Goal: Task Accomplishment & Management: Use online tool/utility

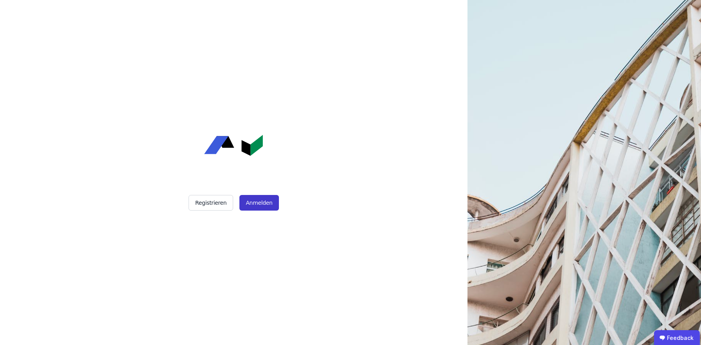
click at [260, 206] on button "Anmelden" at bounding box center [258, 203] width 39 height 16
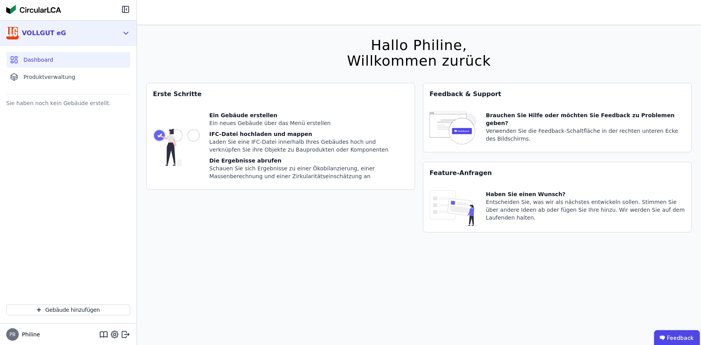
click at [46, 32] on div "VOLLGUT eG" at bounding box center [44, 33] width 44 height 9
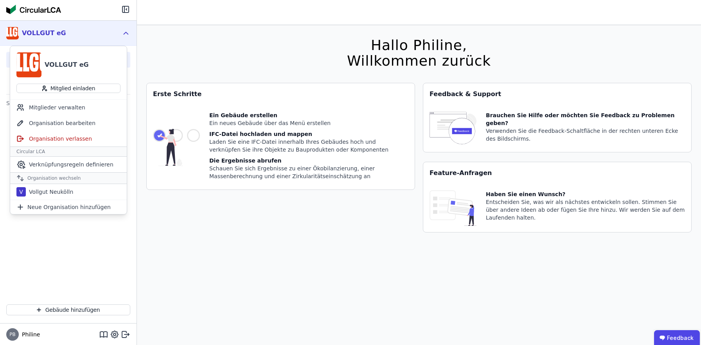
click at [64, 61] on div "VOLLGUT eG" at bounding box center [67, 64] width 44 height 9
click at [92, 240] on div "Sie haben noch kein Gebäude erstellt." at bounding box center [68, 198] width 136 height 201
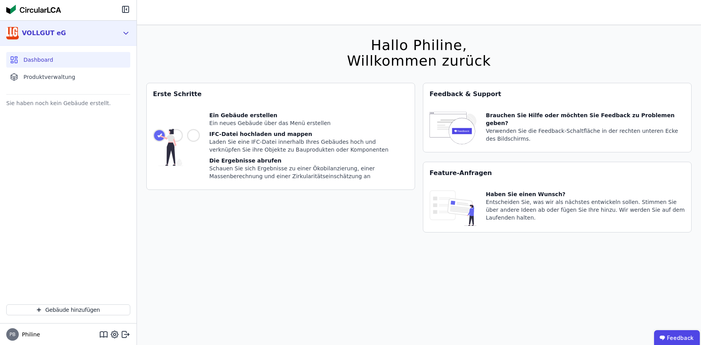
click at [126, 33] on icon at bounding box center [126, 33] width 9 height 9
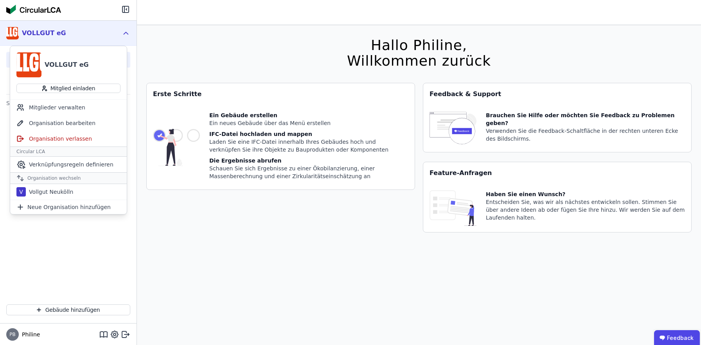
click at [126, 33] on icon at bounding box center [126, 33] width 9 height 9
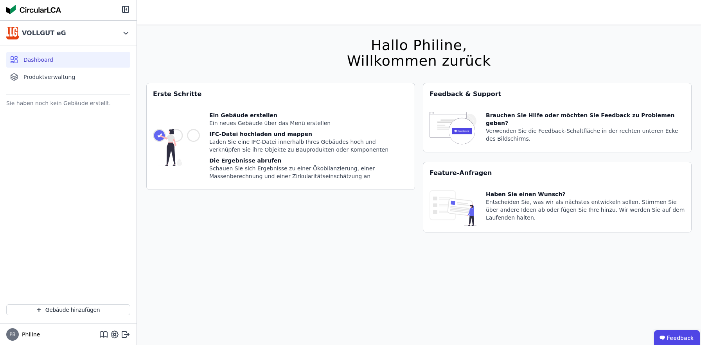
click at [53, 100] on div "Sie haben noch kein Gebäude erstellt." at bounding box center [68, 103] width 124 height 11
click at [31, 333] on span "Philine" at bounding box center [29, 335] width 21 height 8
click at [51, 79] on span "Produktverwaltung" at bounding box center [49, 77] width 52 height 8
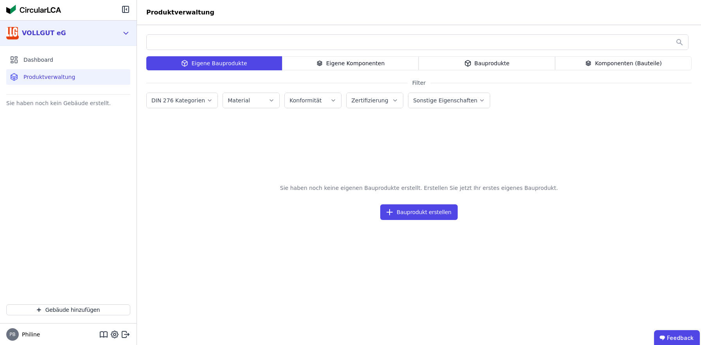
click at [54, 34] on div "VOLLGUT eG" at bounding box center [44, 33] width 44 height 9
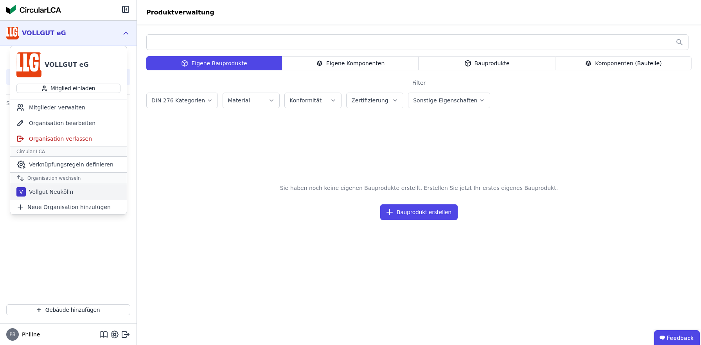
click at [58, 192] on div "Vollgut Neukölln" at bounding box center [49, 192] width 47 height 8
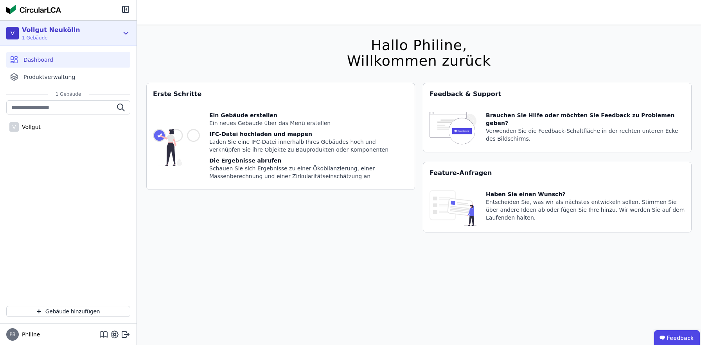
click at [123, 34] on icon at bounding box center [126, 33] width 9 height 9
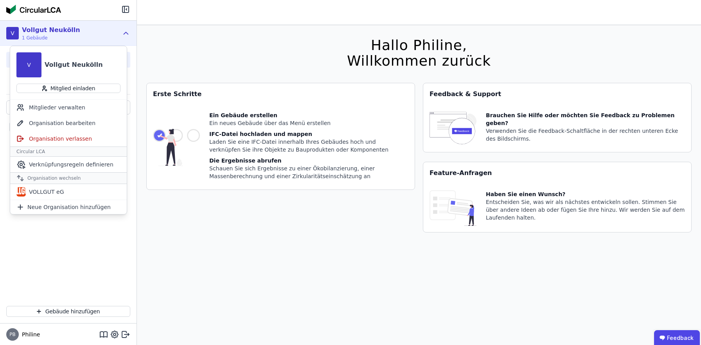
click at [104, 23] on div "V Vollgut Neukölln 1 Gebäude" at bounding box center [68, 33] width 136 height 25
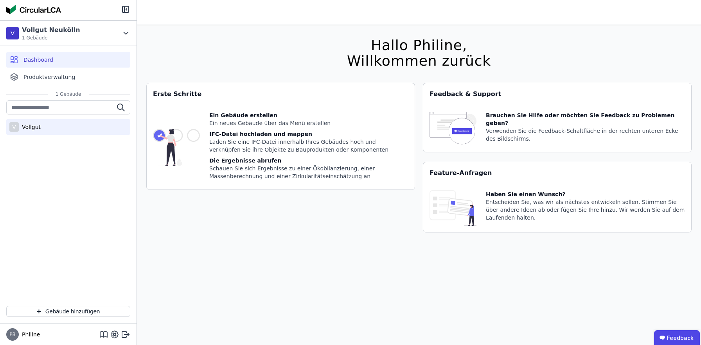
click at [46, 133] on div "V Vollgut" at bounding box center [68, 127] width 124 height 16
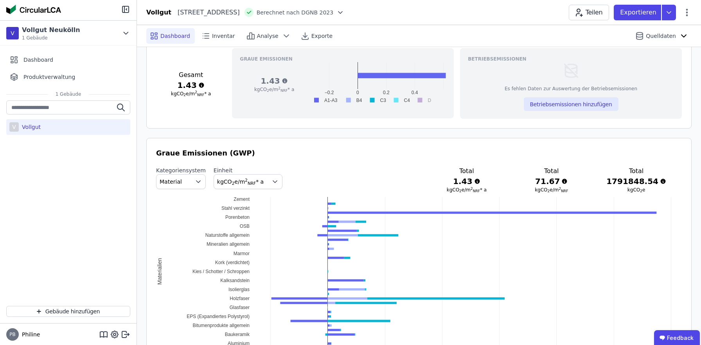
scroll to position [357, 0]
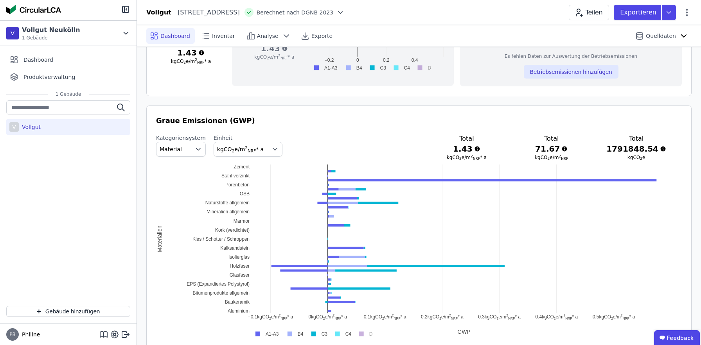
click at [271, 150] on icon "button" at bounding box center [275, 149] width 8 height 8
click at [273, 149] on icon "button" at bounding box center [275, 150] width 4 height 2
click at [196, 149] on icon "button" at bounding box center [198, 150] width 4 height 2
click at [183, 197] on span "DIN 276" at bounding box center [174, 196] width 22 height 8
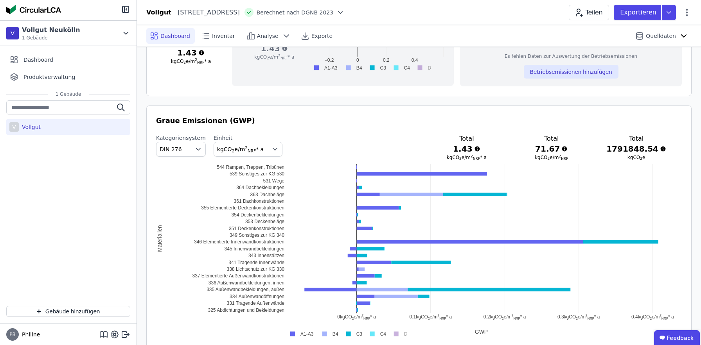
click at [195, 149] on icon "button" at bounding box center [198, 149] width 8 height 8
click at [187, 165] on div "Material" at bounding box center [181, 167] width 36 height 8
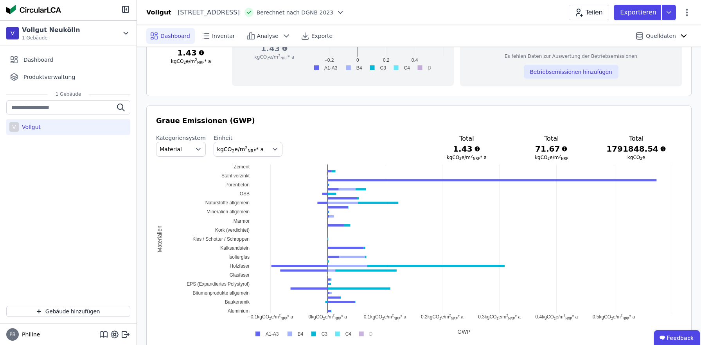
click at [194, 151] on icon "button" at bounding box center [198, 149] width 8 height 8
click at [189, 194] on div "DIN 276" at bounding box center [181, 196] width 36 height 8
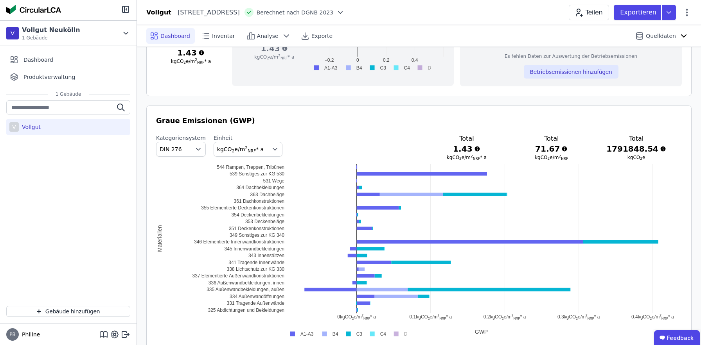
click at [194, 145] on icon "button" at bounding box center [198, 149] width 8 height 8
click at [190, 165] on div "Material" at bounding box center [181, 167] width 36 height 8
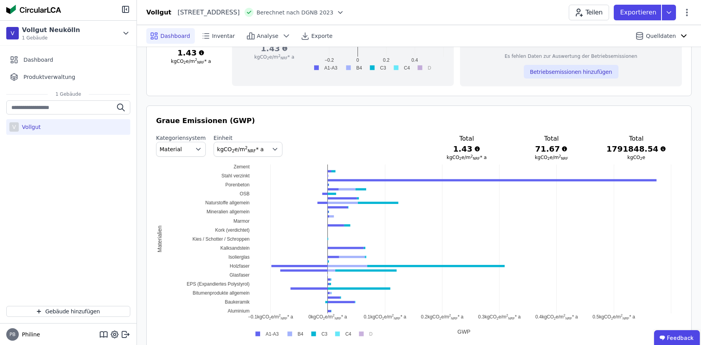
click at [197, 151] on icon "button" at bounding box center [198, 149] width 8 height 8
click at [192, 179] on div "IFC Entity" at bounding box center [181, 182] width 36 height 8
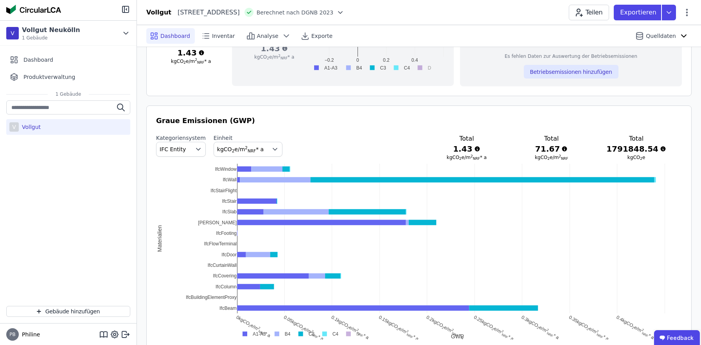
click at [194, 152] on icon "button" at bounding box center [198, 149] width 8 height 8
click at [193, 166] on div "Material" at bounding box center [181, 167] width 36 height 8
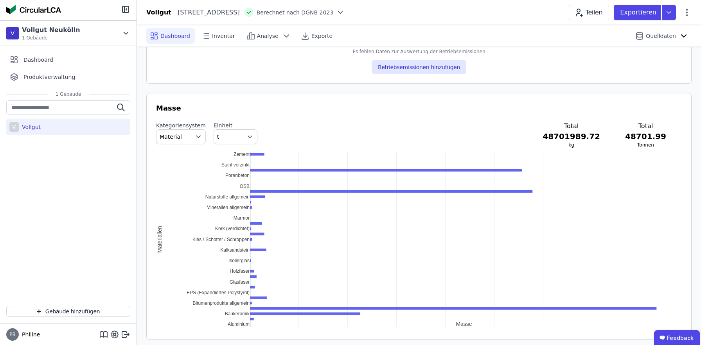
scroll to position [749, 0]
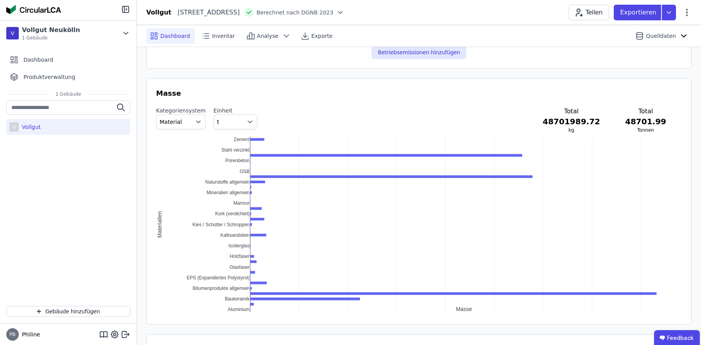
click at [238, 122] on button "t" at bounding box center [235, 122] width 44 height 15
click at [248, 121] on icon "button" at bounding box center [250, 122] width 4 height 2
click at [246, 121] on icon "button" at bounding box center [250, 122] width 8 height 8
click at [238, 142] on div "kg" at bounding box center [235, 140] width 30 height 8
click at [246, 123] on icon "button" at bounding box center [250, 122] width 8 height 8
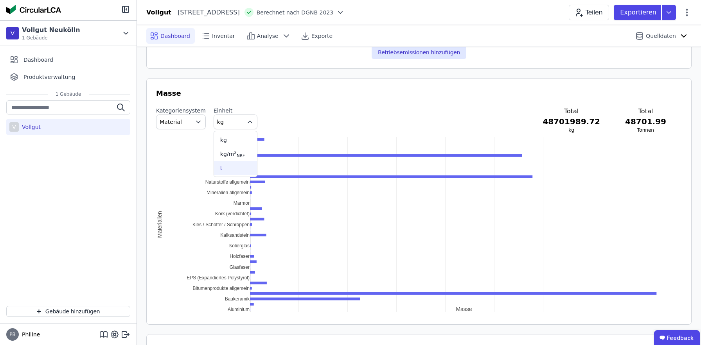
click at [231, 164] on div "t" at bounding box center [235, 168] width 30 height 8
click at [188, 123] on button "Material" at bounding box center [181, 122] width 50 height 15
click at [185, 124] on button "Material" at bounding box center [181, 122] width 50 height 15
click at [267, 107] on div "Kategoriensystem Material Einheit t Total 48701989.72 kg Total 48701.99 Tonnen" at bounding box center [418, 120] width 525 height 27
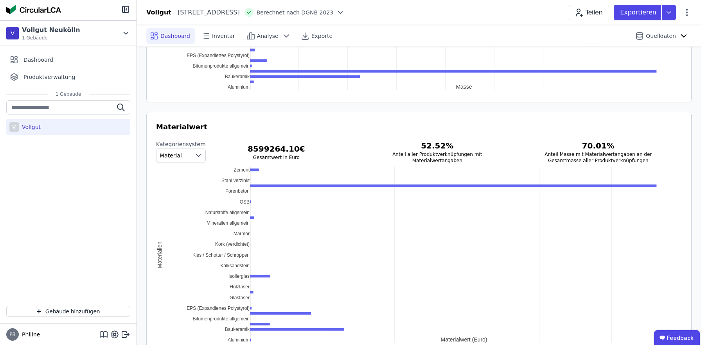
scroll to position [999, 0]
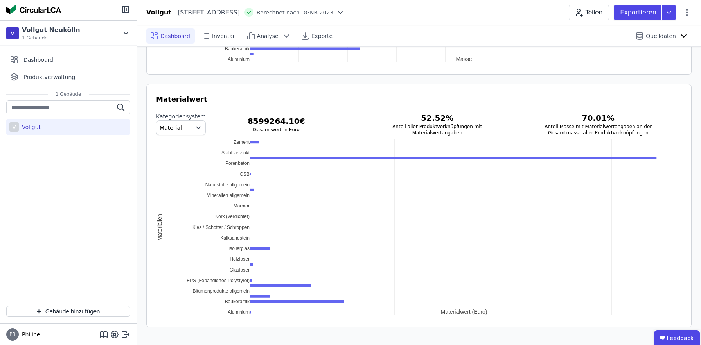
click at [195, 121] on span "button" at bounding box center [199, 128] width 11 height 14
click at [203, 118] on div "Kategoriensystem Material Material IFC Entity DIN 276 8599264.10 € Gesamtwert i…" at bounding box center [418, 124] width 525 height 23
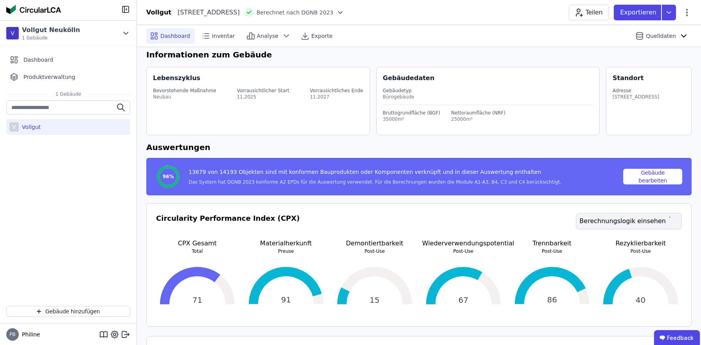
scroll to position [8, 0]
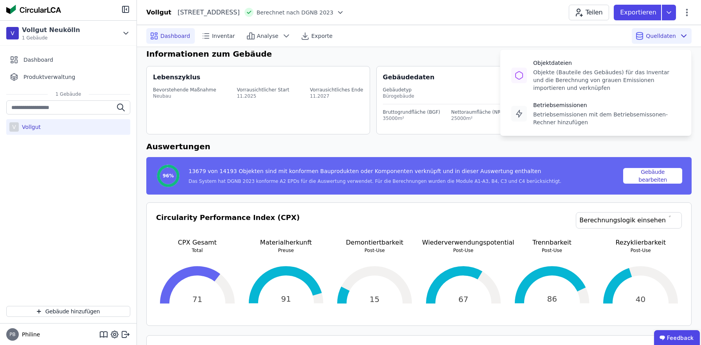
click at [685, 33] on icon at bounding box center [683, 35] width 9 height 9
click at [683, 32] on icon at bounding box center [683, 35] width 9 height 9
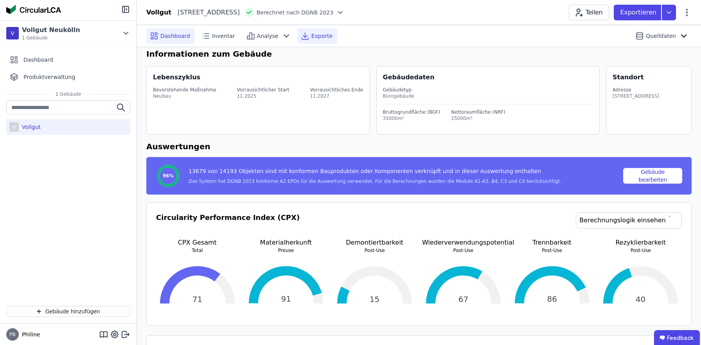
click at [313, 34] on span "Exporte" at bounding box center [321, 36] width 21 height 8
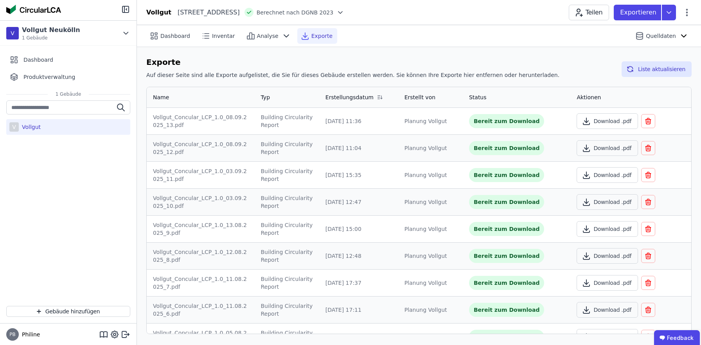
click at [312, 38] on span "Exporte" at bounding box center [321, 36] width 21 height 8
click at [671, 14] on icon at bounding box center [669, 13] width 14 height 16
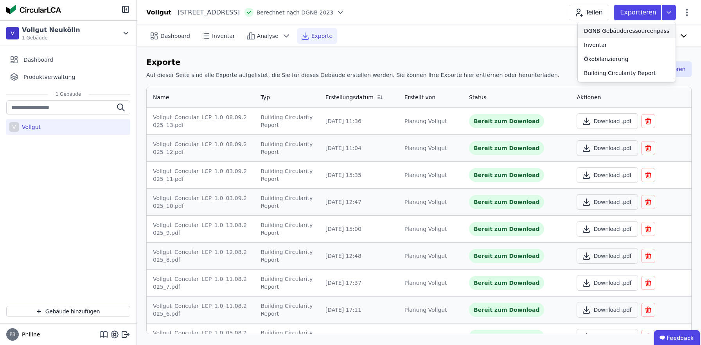
click at [651, 31] on div "DGNB Gebäuderessourcenpass" at bounding box center [626, 31] width 85 height 8
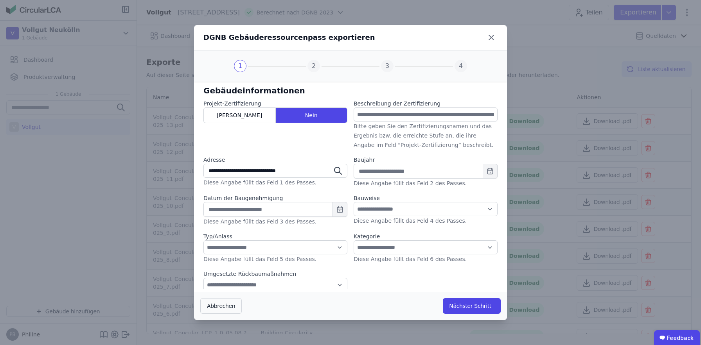
select select "*"
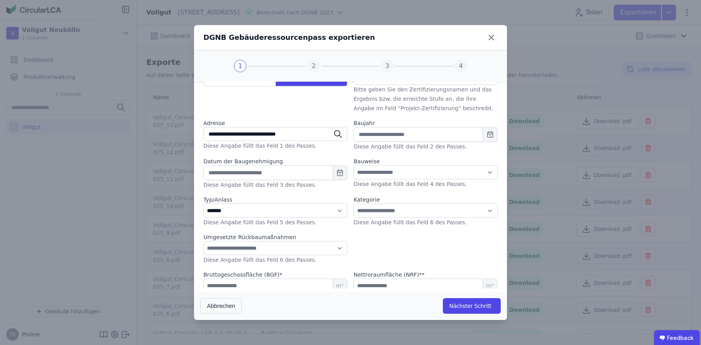
scroll to position [88, 0]
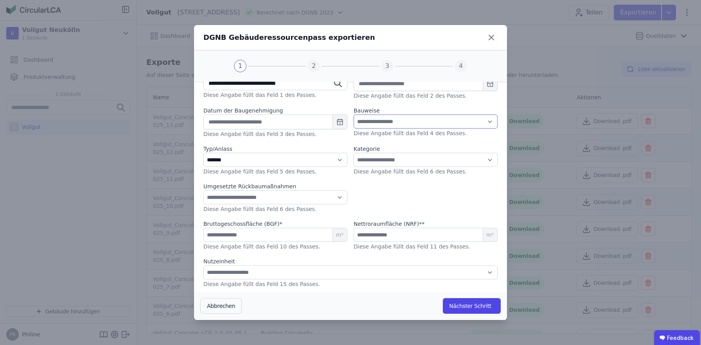
click at [454, 122] on select "**********" at bounding box center [425, 122] width 144 height 14
click at [451, 120] on select "**********" at bounding box center [425, 122] width 144 height 14
select select "**"
click at [353, 115] on select "**********" at bounding box center [425, 122] width 144 height 14
click at [413, 160] on select "**********" at bounding box center [425, 160] width 144 height 14
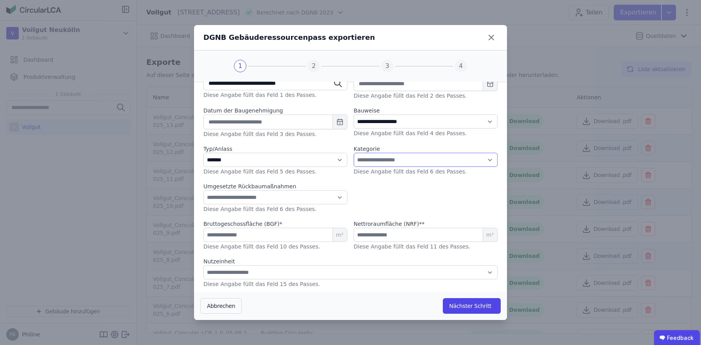
click at [414, 160] on select "**********" at bounding box center [425, 160] width 144 height 14
select select "**"
click at [353, 153] on select "**********" at bounding box center [425, 160] width 144 height 14
click at [322, 198] on select "**********" at bounding box center [275, 197] width 144 height 14
click at [339, 154] on select "**********" at bounding box center [275, 160] width 144 height 14
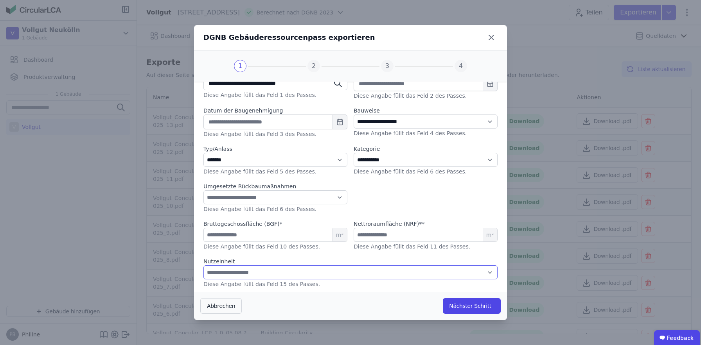
click at [272, 270] on select "**********" at bounding box center [350, 272] width 294 height 14
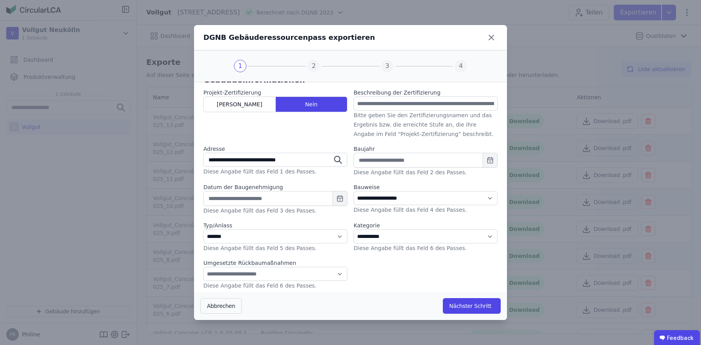
scroll to position [4, 0]
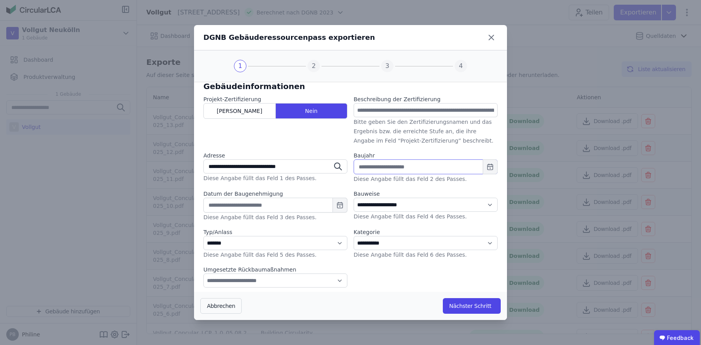
click at [384, 169] on input "text" at bounding box center [425, 167] width 144 height 15
click at [396, 186] on span "Previous Year" at bounding box center [396, 187] width 0 height 9
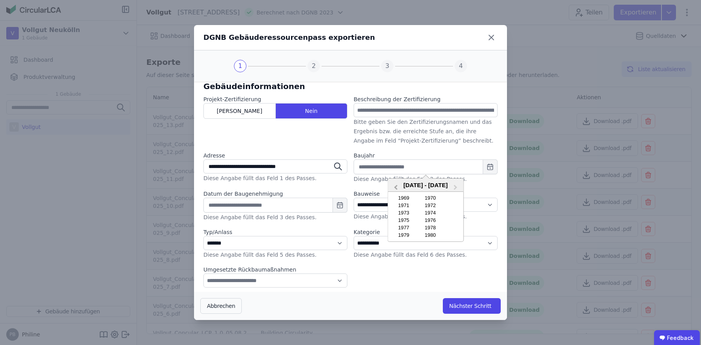
click at [396, 186] on span "Previous Year" at bounding box center [396, 187] width 0 height 9
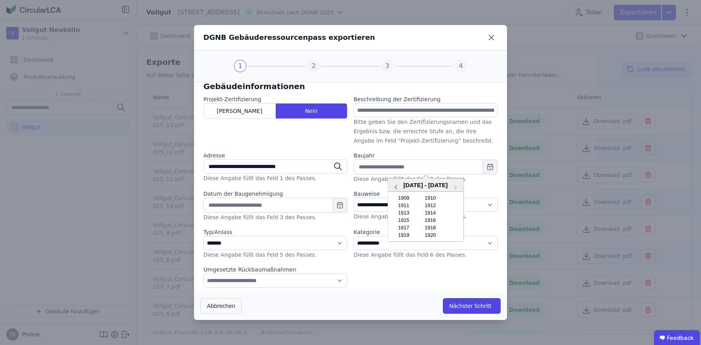
click at [396, 186] on span "Previous Year" at bounding box center [396, 187] width 0 height 9
click at [394, 188] on button "Previous Year" at bounding box center [395, 188] width 13 height 13
click at [396, 188] on span "Previous Year" at bounding box center [396, 187] width 0 height 9
click at [426, 234] on div "1872" at bounding box center [430, 235] width 25 height 6
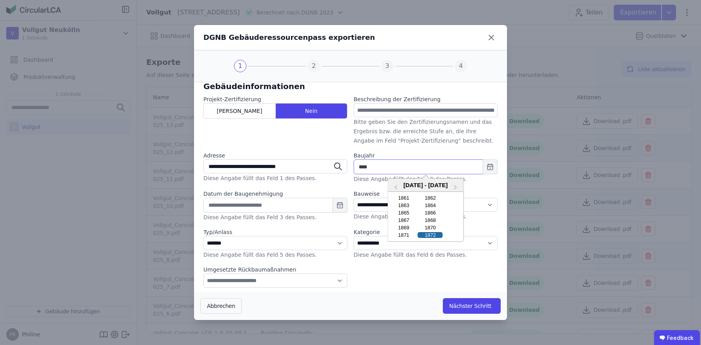
click at [460, 166] on input "****" at bounding box center [425, 167] width 144 height 15
click at [452, 185] on button "Next Year" at bounding box center [456, 188] width 13 height 13
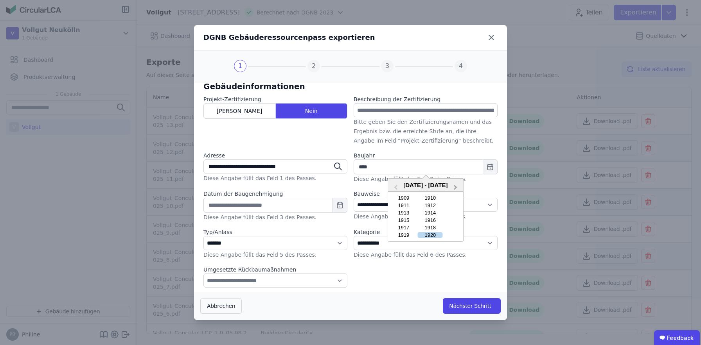
click at [452, 185] on button "Next Year" at bounding box center [456, 188] width 13 height 13
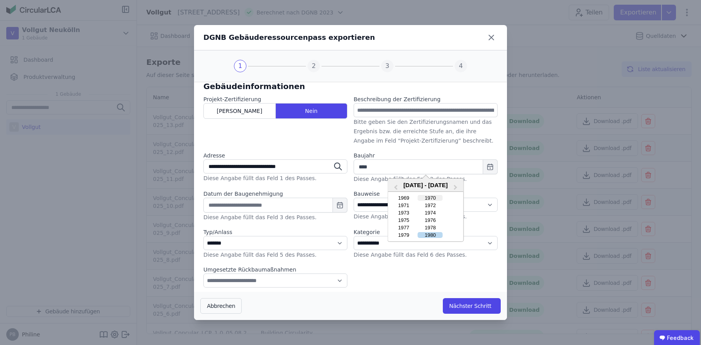
click at [439, 198] on div "1970" at bounding box center [430, 198] width 25 height 6
click at [394, 167] on input "****" at bounding box center [425, 167] width 144 height 15
click at [396, 183] on button "Previous Year" at bounding box center [395, 188] width 13 height 13
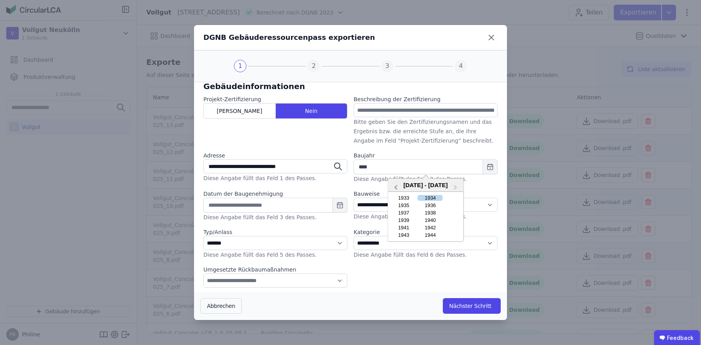
click at [396, 183] on button "Previous Year" at bounding box center [395, 188] width 13 height 13
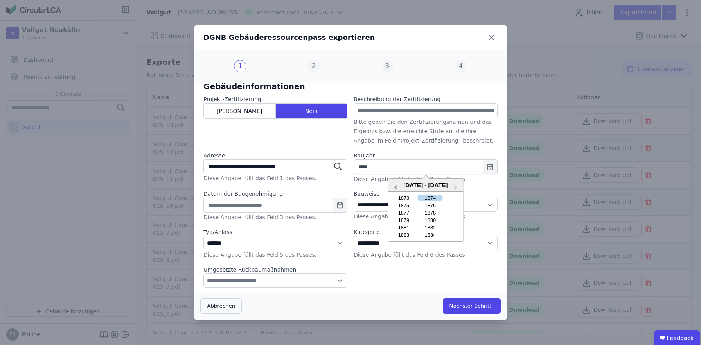
click at [396, 183] on button "Previous Year" at bounding box center [395, 188] width 13 height 13
click at [430, 235] on div "1872" at bounding box center [430, 235] width 25 height 6
type input "****"
click at [414, 152] on label "Baujahr" at bounding box center [425, 156] width 144 height 8
click at [403, 113] on input "text" at bounding box center [425, 110] width 144 height 14
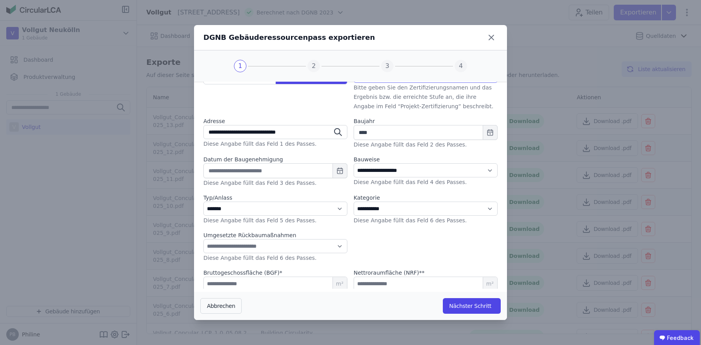
scroll to position [88, 0]
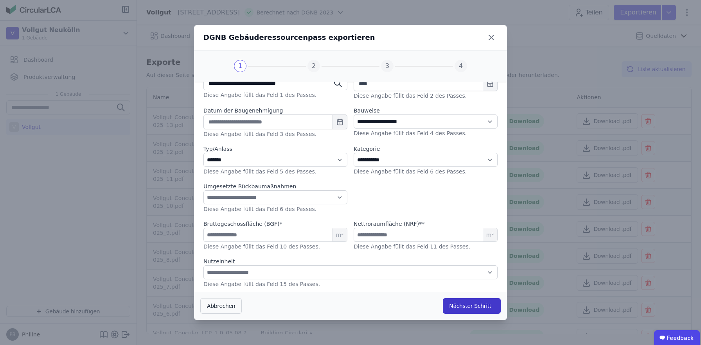
click at [452, 304] on button "Nächster Schritt" at bounding box center [472, 306] width 58 height 16
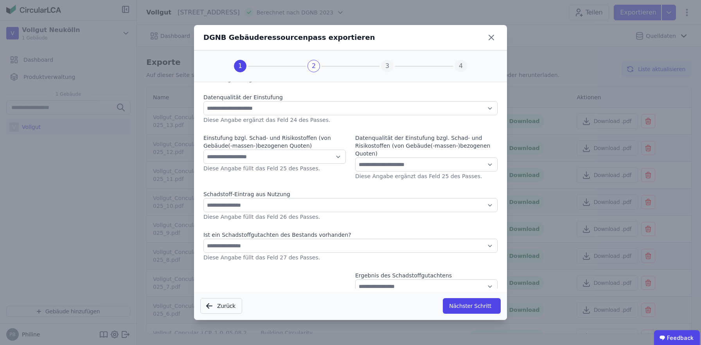
scroll to position [0, 0]
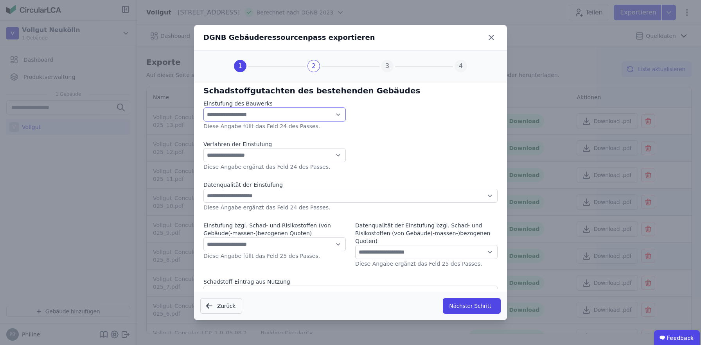
click at [328, 116] on select "**********" at bounding box center [274, 115] width 142 height 14
click at [338, 154] on select "**********" at bounding box center [274, 155] width 142 height 14
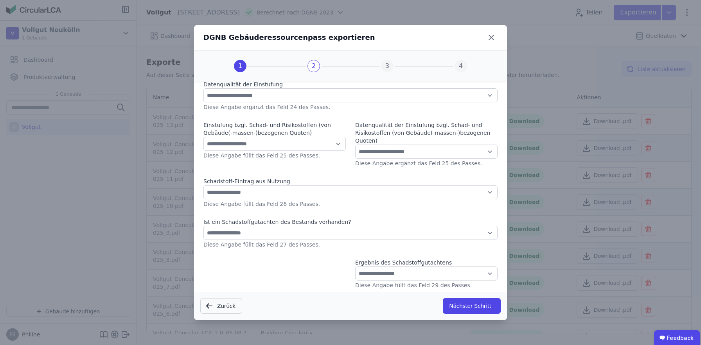
scroll to position [102, 0]
click at [384, 192] on select "**********" at bounding box center [350, 191] width 294 height 14
click at [356, 233] on select "**********" at bounding box center [350, 232] width 294 height 14
select select "*"
click at [203, 225] on select "**********" at bounding box center [350, 232] width 294 height 14
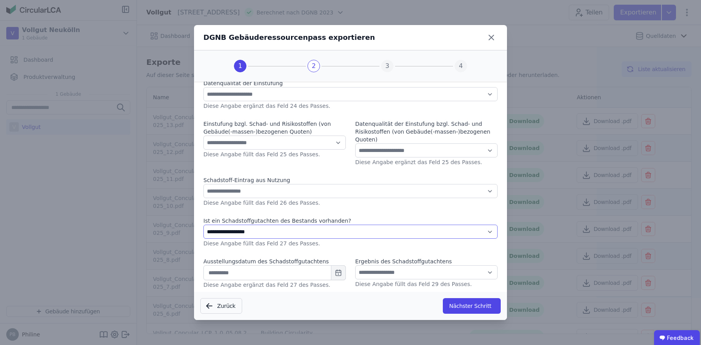
scroll to position [102, 0]
click at [384, 274] on select "**********" at bounding box center [426, 272] width 142 height 14
click at [460, 305] on button "Nächster Schritt" at bounding box center [472, 306] width 58 height 16
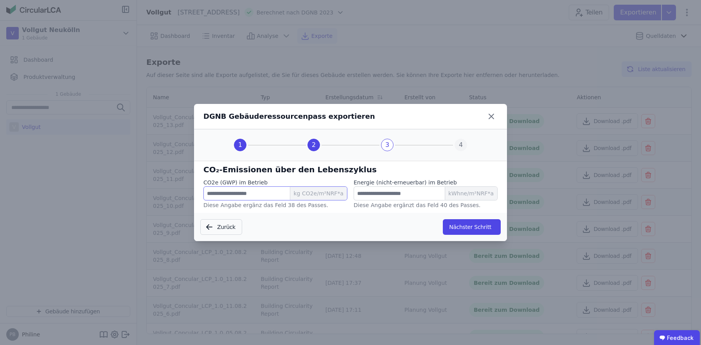
click at [282, 196] on input "number" at bounding box center [275, 193] width 144 height 14
click at [282, 172] on h6 "CO₂-Emissionen über den Lebenszyklus" at bounding box center [350, 170] width 294 height 12
click at [368, 194] on input "number" at bounding box center [425, 193] width 144 height 14
click at [459, 226] on button "Nächster Schritt" at bounding box center [472, 227] width 58 height 16
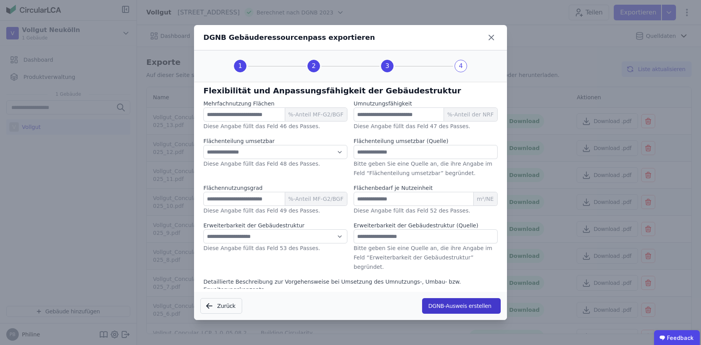
click at [459, 309] on button "DGNB-Ausweis erstellen" at bounding box center [461, 306] width 79 height 16
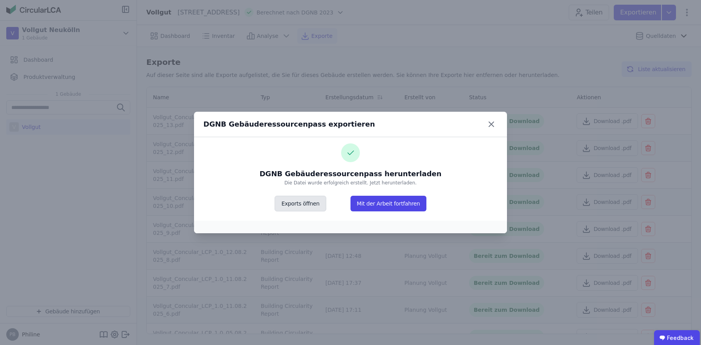
click at [318, 204] on button "Exports öffnen" at bounding box center [299, 204] width 51 height 16
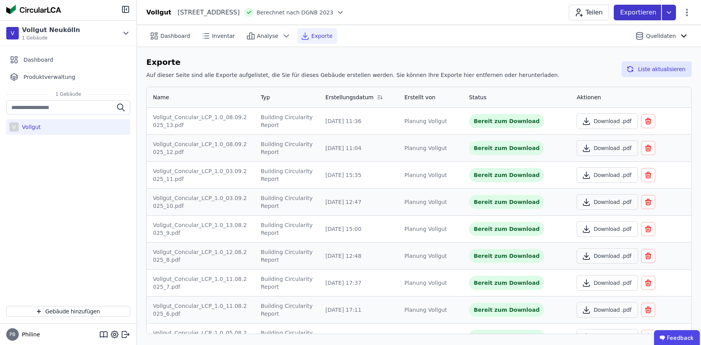
click at [668, 17] on icon at bounding box center [669, 13] width 14 height 16
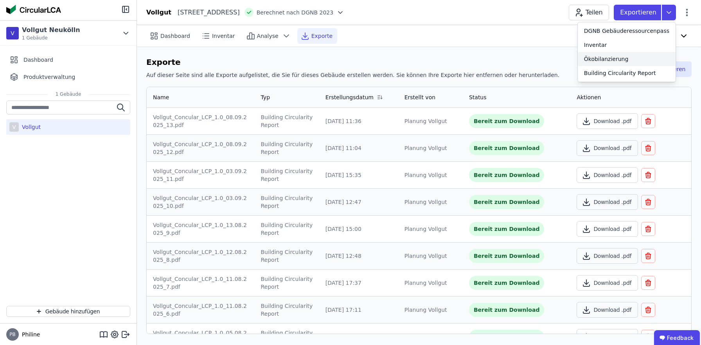
click at [632, 57] on div "Ökobilanzierung" at bounding box center [626, 59] width 98 height 14
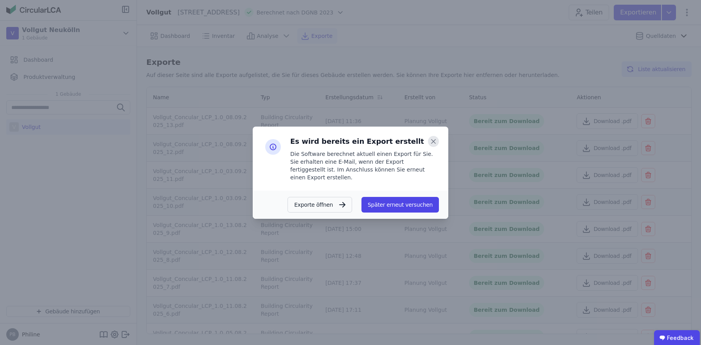
click at [431, 145] on icon at bounding box center [433, 141] width 11 height 11
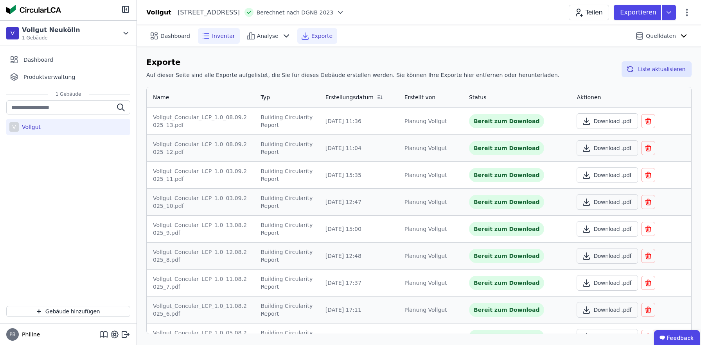
click at [210, 40] on div "Inventar" at bounding box center [219, 36] width 42 height 16
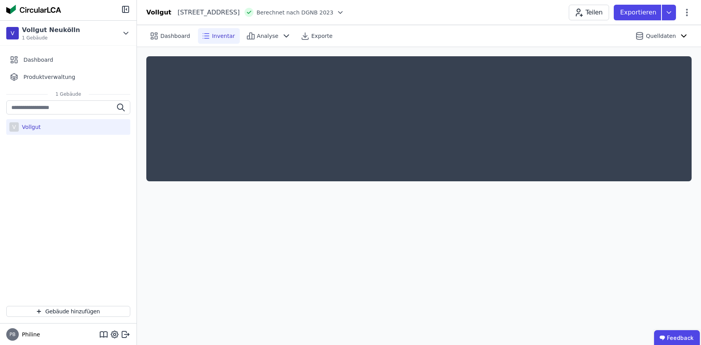
click at [221, 39] on div "Inventar" at bounding box center [219, 36] width 42 height 16
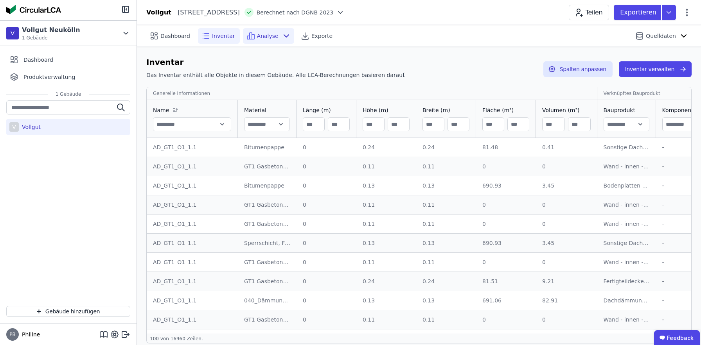
click at [281, 37] on icon at bounding box center [285, 35] width 9 height 9
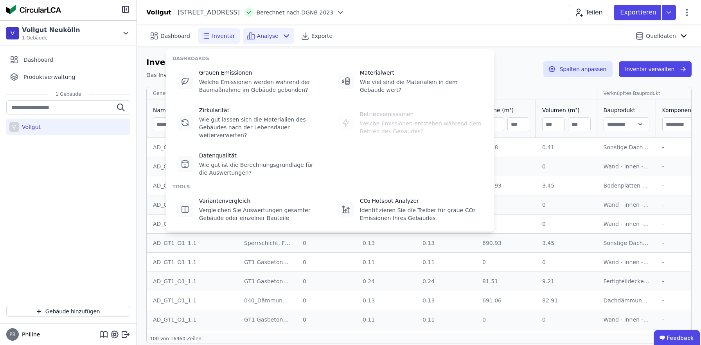
click at [355, 30] on div "Dashboard Inventar Analyse Exporte" at bounding box center [272, 36] width 253 height 16
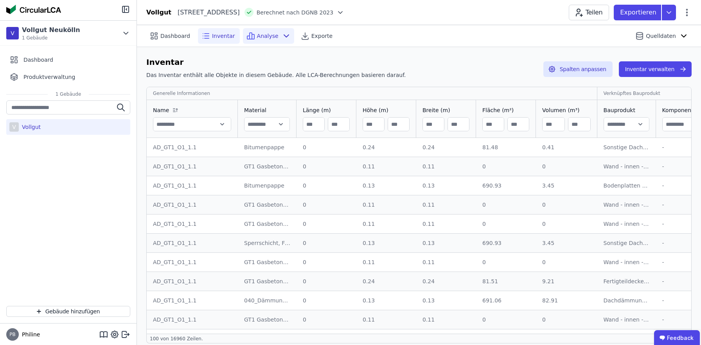
click at [284, 37] on icon at bounding box center [285, 35] width 9 height 9
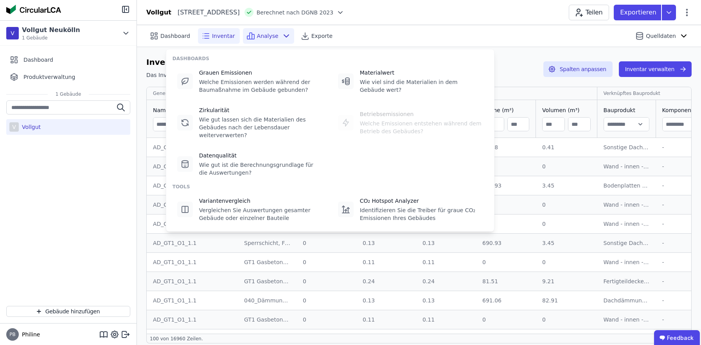
click at [285, 37] on icon at bounding box center [285, 35] width 9 height 9
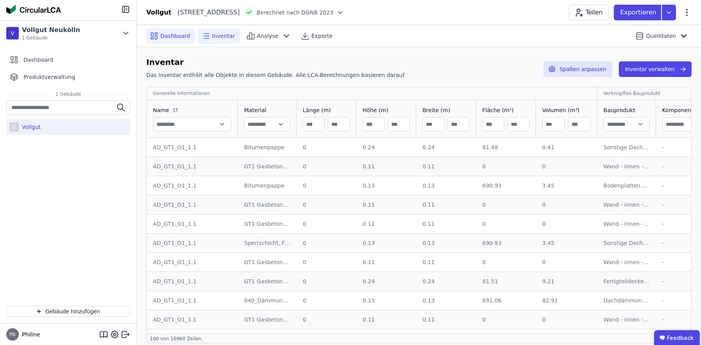
click at [189, 37] on div "Dashboard" at bounding box center [170, 36] width 48 height 16
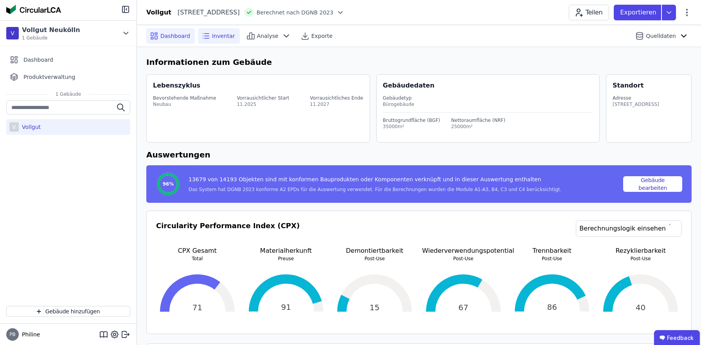
click at [221, 34] on span "Inventar" at bounding box center [223, 36] width 23 height 8
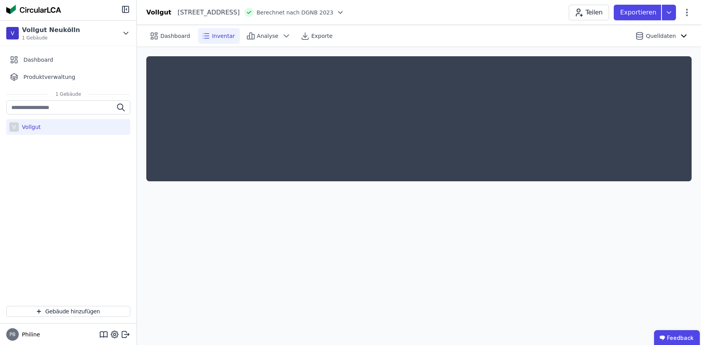
click at [344, 12] on icon at bounding box center [340, 13] width 8 height 8
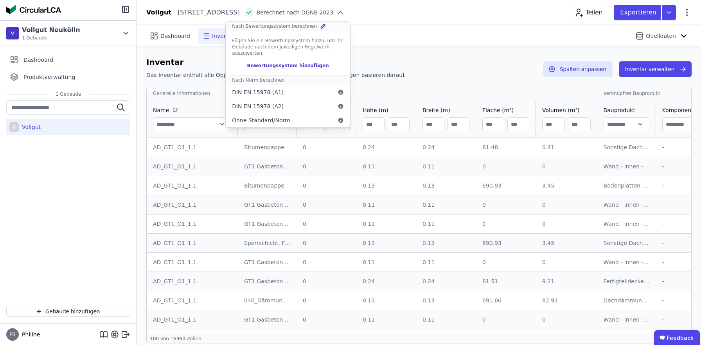
click at [344, 13] on icon at bounding box center [340, 13] width 8 height 8
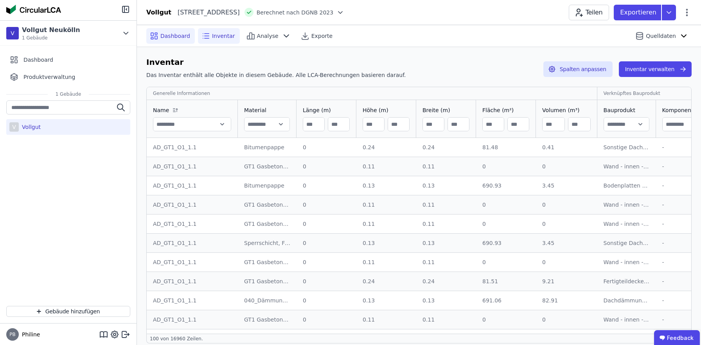
click at [176, 32] on span "Dashboard" at bounding box center [175, 36] width 30 height 8
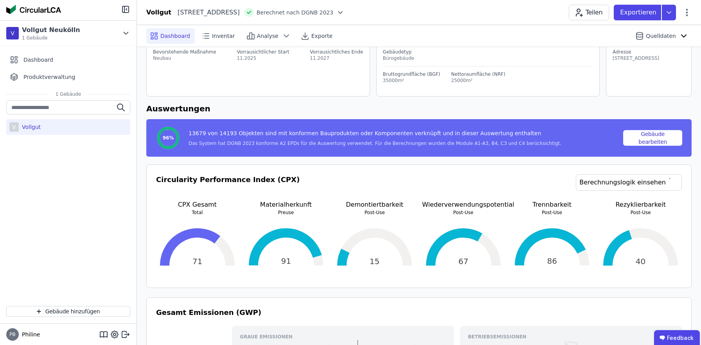
scroll to position [73, 0]
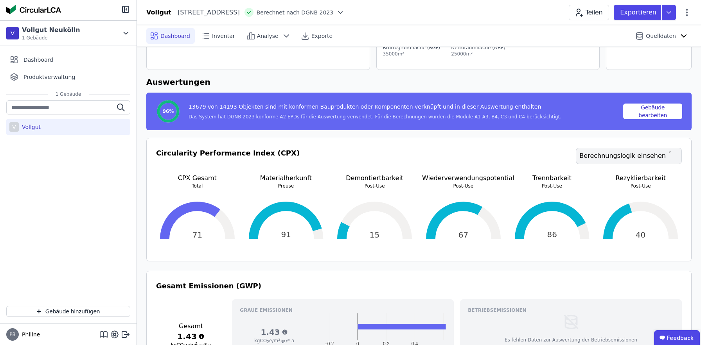
click at [644, 163] on link "Berechnungslogik einsehen" at bounding box center [629, 156] width 106 height 16
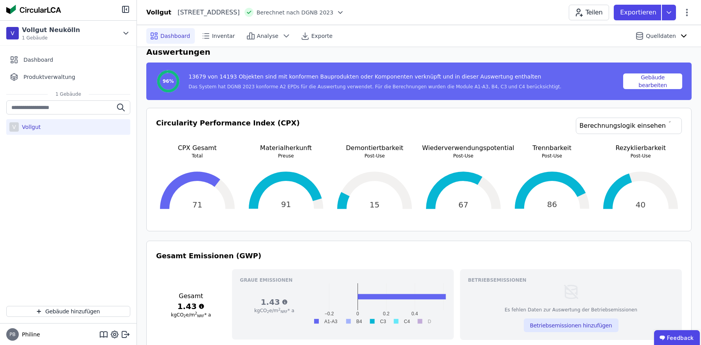
scroll to position [102, 0]
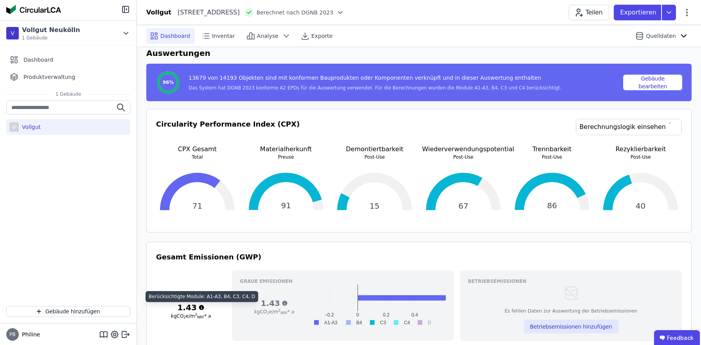
click at [201, 307] on icon at bounding box center [201, 307] width 5 height 5
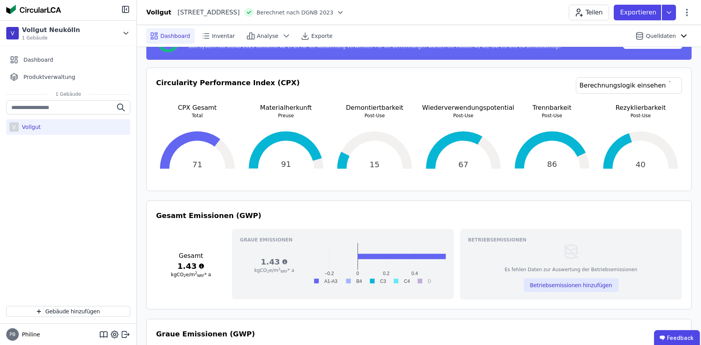
scroll to position [144, 0]
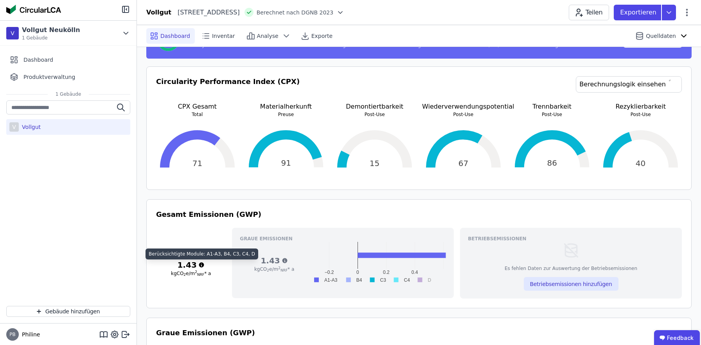
click at [199, 265] on icon at bounding box center [201, 265] width 6 height 6
click at [212, 288] on div "Gesamt 1.43 kgCO 2 e/m 2 NRF * a" at bounding box center [191, 263] width 70 height 71
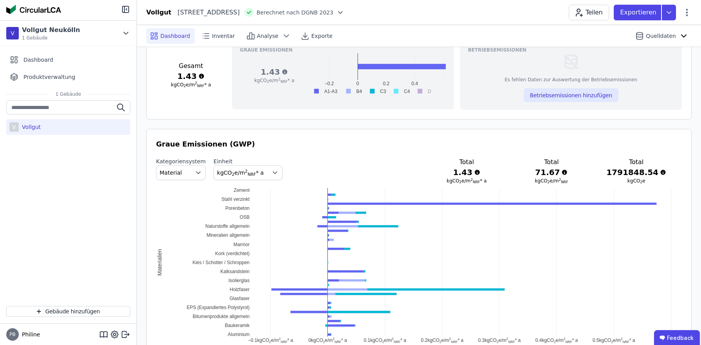
scroll to position [335, 0]
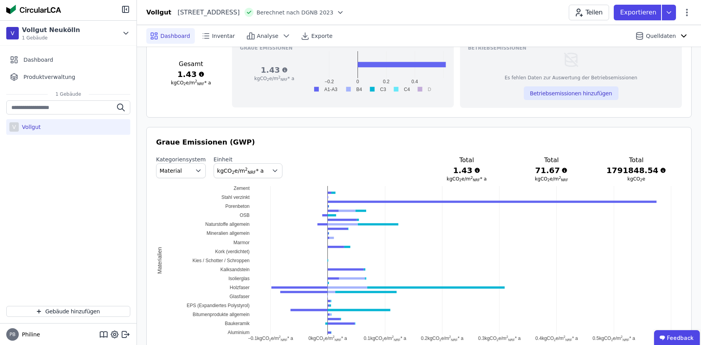
click at [324, 91] on rect at bounding box center [323, 89] width 31 height 7
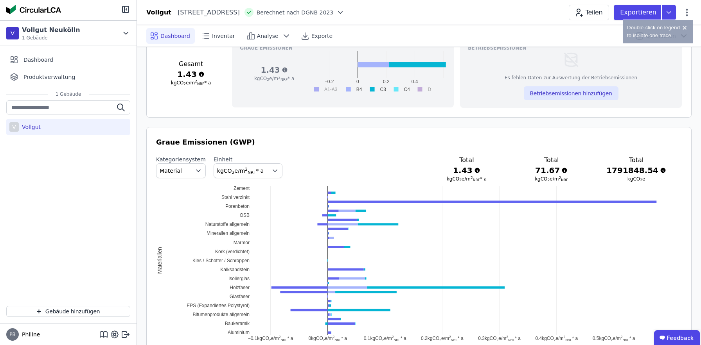
click at [356, 91] on rect at bounding box center [352, 89] width 23 height 7
click at [372, 91] on rect at bounding box center [375, 89] width 23 height 7
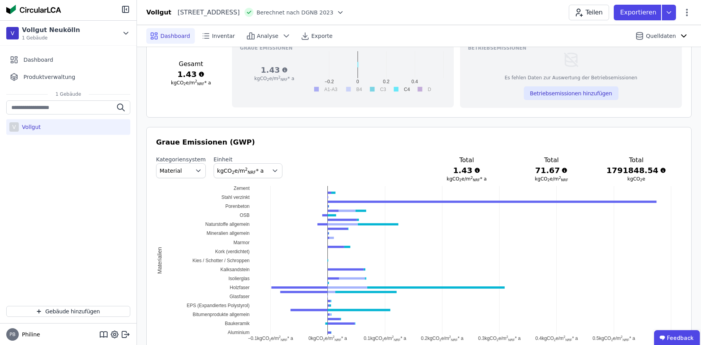
click at [372, 91] on rect at bounding box center [375, 89] width 23 height 7
click at [358, 89] on rect at bounding box center [352, 89] width 23 height 7
click at [346, 90] on rect at bounding box center [352, 89] width 23 height 7
click at [322, 91] on rect at bounding box center [323, 89] width 31 height 7
click at [350, 88] on rect at bounding box center [352, 89] width 23 height 7
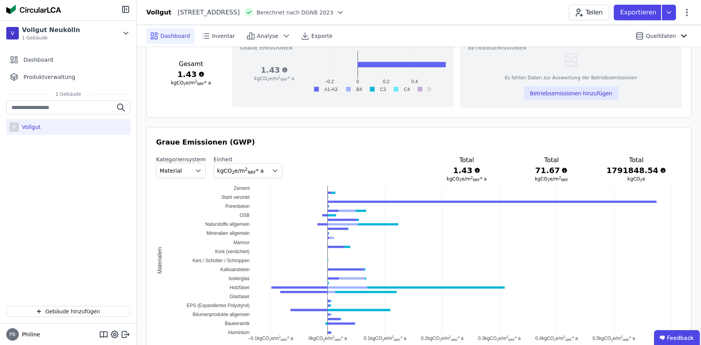
click at [418, 91] on rect at bounding box center [422, 89] width 20 height 7
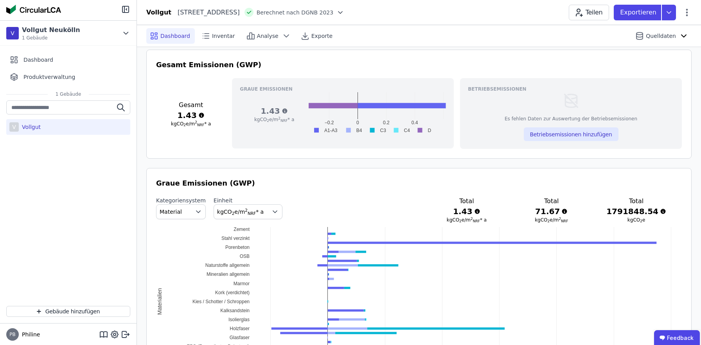
scroll to position [288, 0]
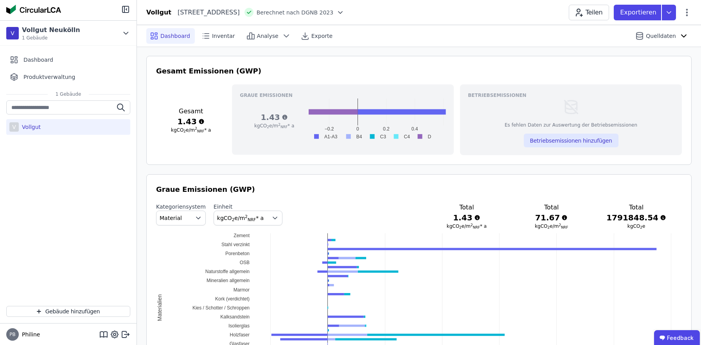
click at [292, 126] on span "kgCO 2 e/m 2 NRF * a" at bounding box center [274, 125] width 40 height 5
click at [283, 117] on icon at bounding box center [284, 117] width 5 height 5
click at [289, 144] on div "[PERSON_NAME] Emissionen 1.43 kgCO 2 e/m 2 NRF * a −0.2 0 0.2 0.4 0.6 A1-A3 B4 …" at bounding box center [343, 119] width 222 height 70
click at [200, 120] on icon at bounding box center [201, 121] width 5 height 5
click at [196, 136] on div "Gesamt 1.43 kgCO 2 e/m 2 NRF * a" at bounding box center [191, 119] width 70 height 71
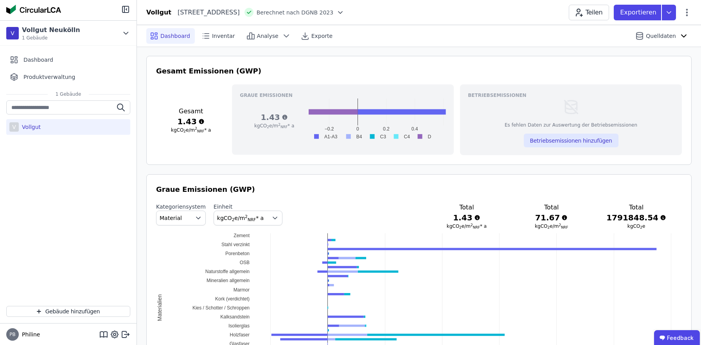
click at [196, 129] on span "kgCO 2 e/m 2 NRF * a" at bounding box center [191, 129] width 40 height 5
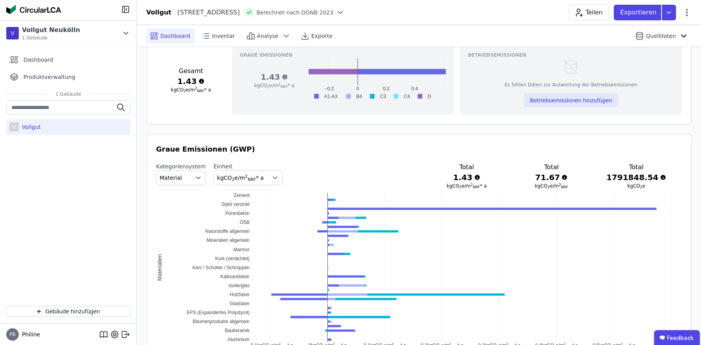
scroll to position [317, 0]
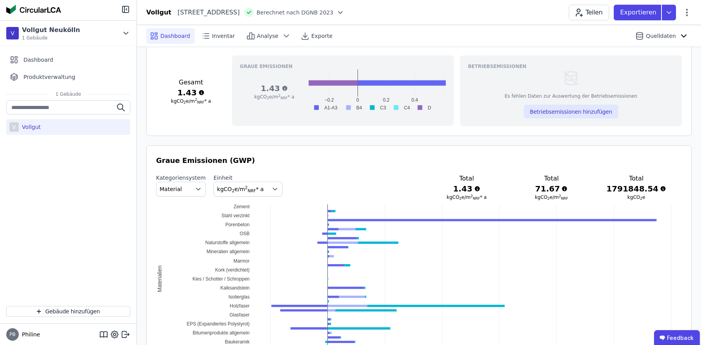
click at [213, 101] on h3 "kgCO 2 e/m 2 NRF * a" at bounding box center [191, 101] width 70 height 6
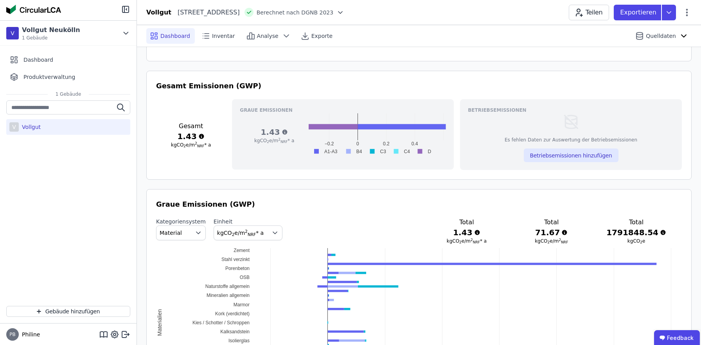
scroll to position [271, 0]
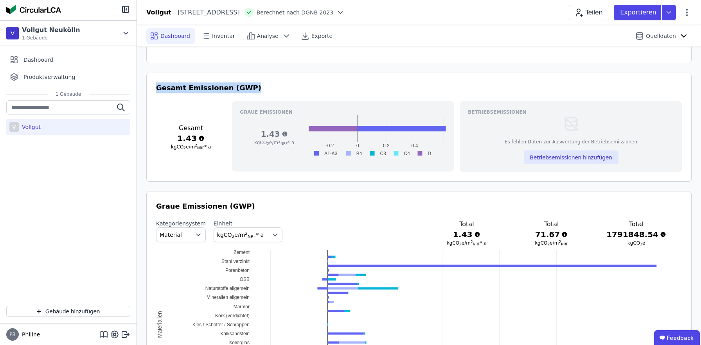
drag, startPoint x: 251, startPoint y: 90, endPoint x: 156, endPoint y: 87, distance: 94.7
click at [156, 87] on h3 "Gesamt Emissionen (GWP)" at bounding box center [418, 87] width 525 height 11
copy h3 "Gesamt Emissionen (GWP)"
drag, startPoint x: 214, startPoint y: 147, endPoint x: 167, endPoint y: 124, distance: 52.5
click at [167, 124] on div "Gesamt 1.43 kgCO 2 e/m 2 NRF * a" at bounding box center [191, 136] width 70 height 71
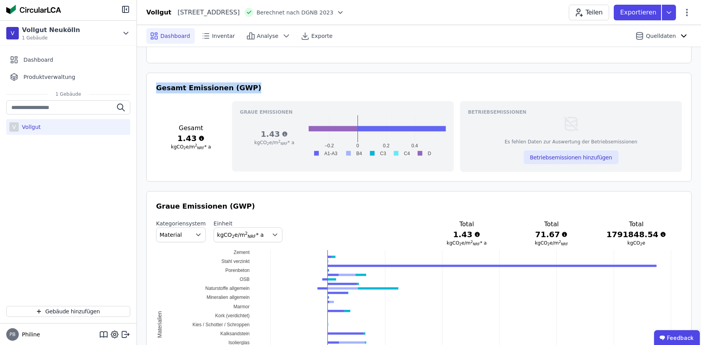
copy div "Gesamt 1.43 kgCO 2 e/m 2 NRF * a"
